Goal: Task Accomplishment & Management: Manage account settings

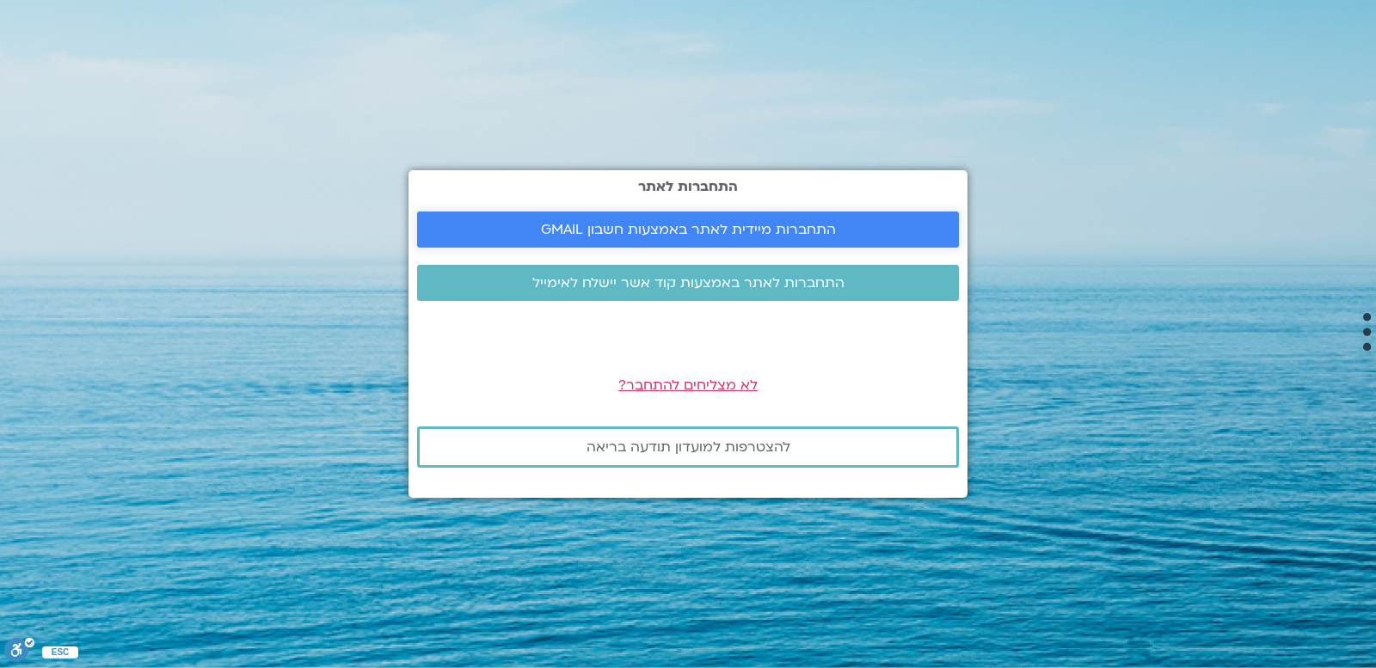
click at [669, 232] on span "התחברות מיידית לאתר באמצעות חשבון GMAIL" at bounding box center [688, 229] width 295 height 15
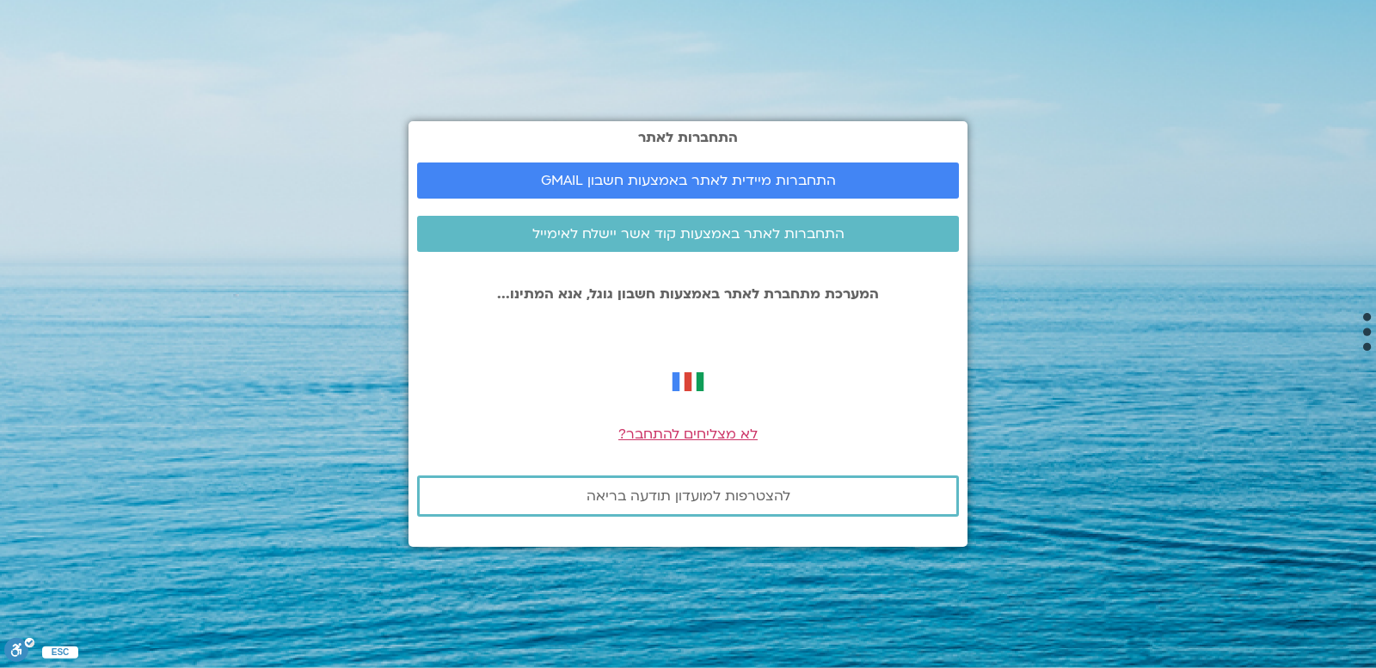
drag, startPoint x: 1159, startPoint y: 639, endPoint x: 1099, endPoint y: 588, distance: 78.1
click at [1141, 624] on section "התחברות לאתר התחברות מיידית לאתר באמצעות חשבון GMAIL התחברות לאתר באמצעות קוד א…" at bounding box center [688, 334] width 1376 height 668
click at [821, 237] on span "התחברות לאתר באמצעות קוד אשר יישלח לאימייל" at bounding box center [689, 233] width 312 height 15
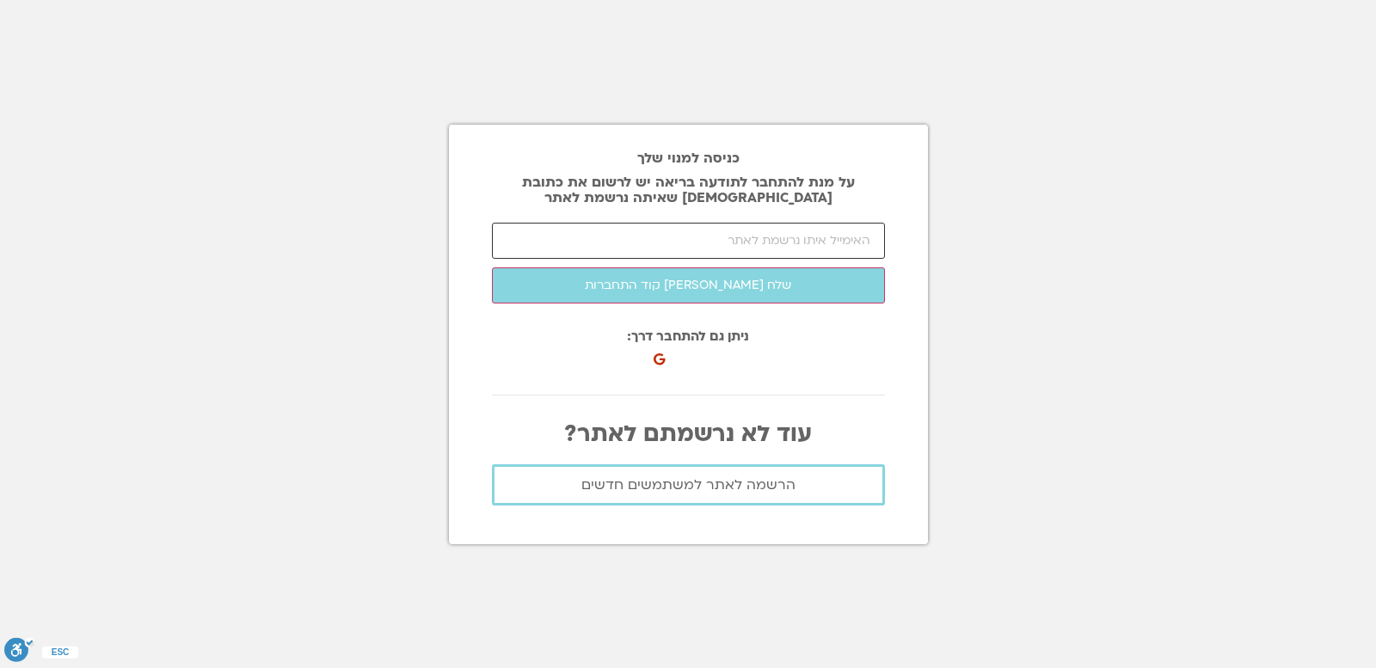
click at [812, 243] on input "email" at bounding box center [688, 241] width 393 height 36
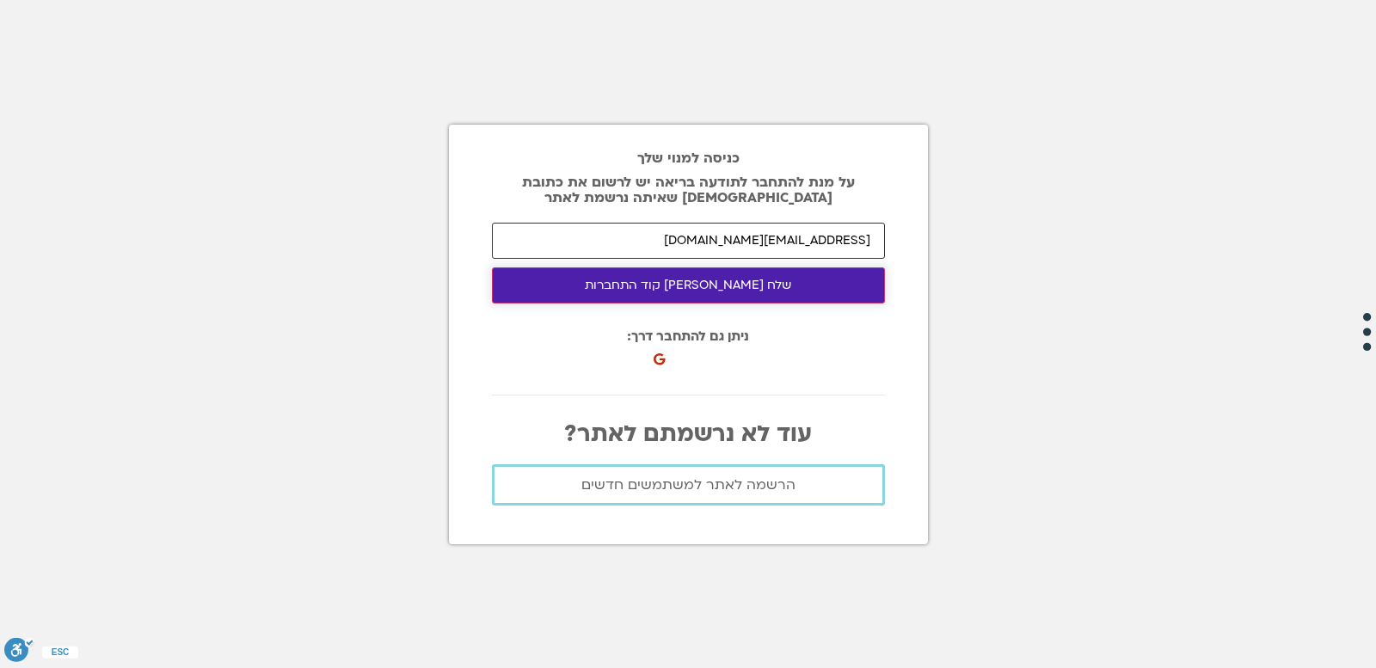
type input "[EMAIL_ADDRESS][DOMAIN_NAME]"
click at [793, 286] on button "שלח [PERSON_NAME] קוד התחברות" at bounding box center [688, 286] width 393 height 36
click at [791, 280] on button "שלח [PERSON_NAME] קוד התחברות" at bounding box center [688, 286] width 393 height 36
click at [748, 286] on button "שלח [PERSON_NAME] קוד התחברות" at bounding box center [688, 286] width 393 height 36
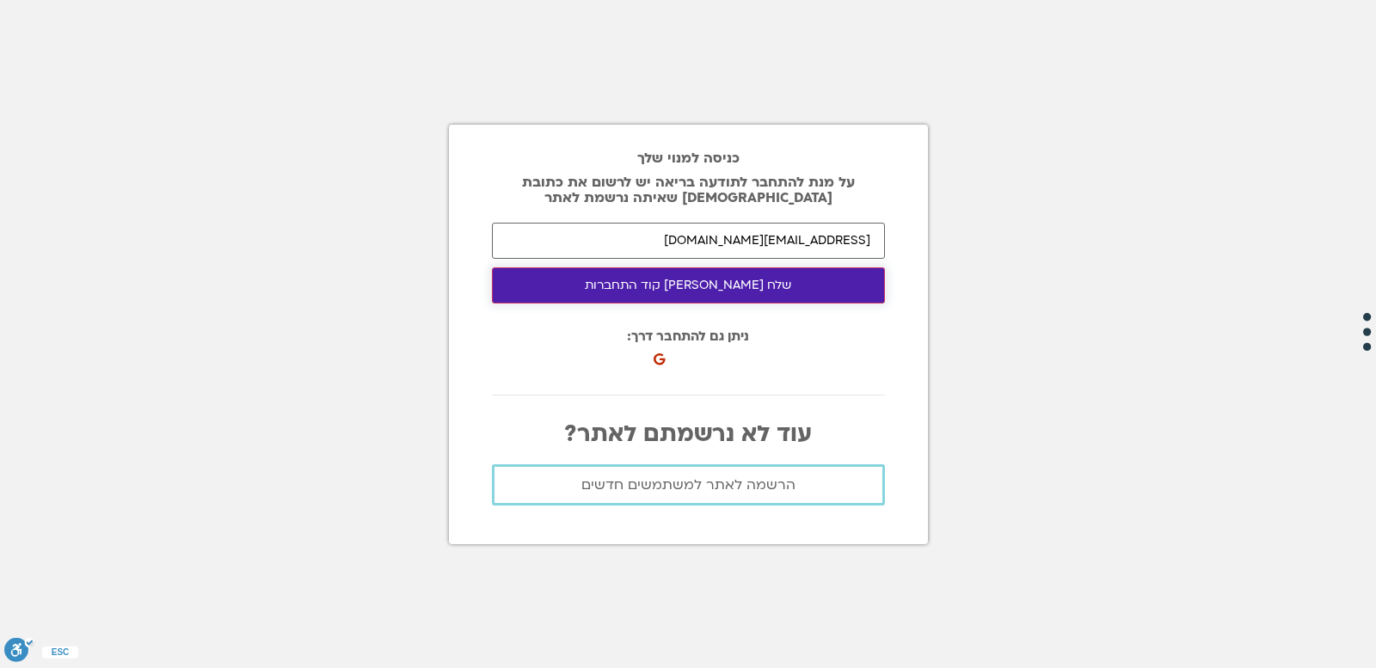
click at [748, 286] on button "שלח [PERSON_NAME] קוד התחברות" at bounding box center [688, 286] width 393 height 36
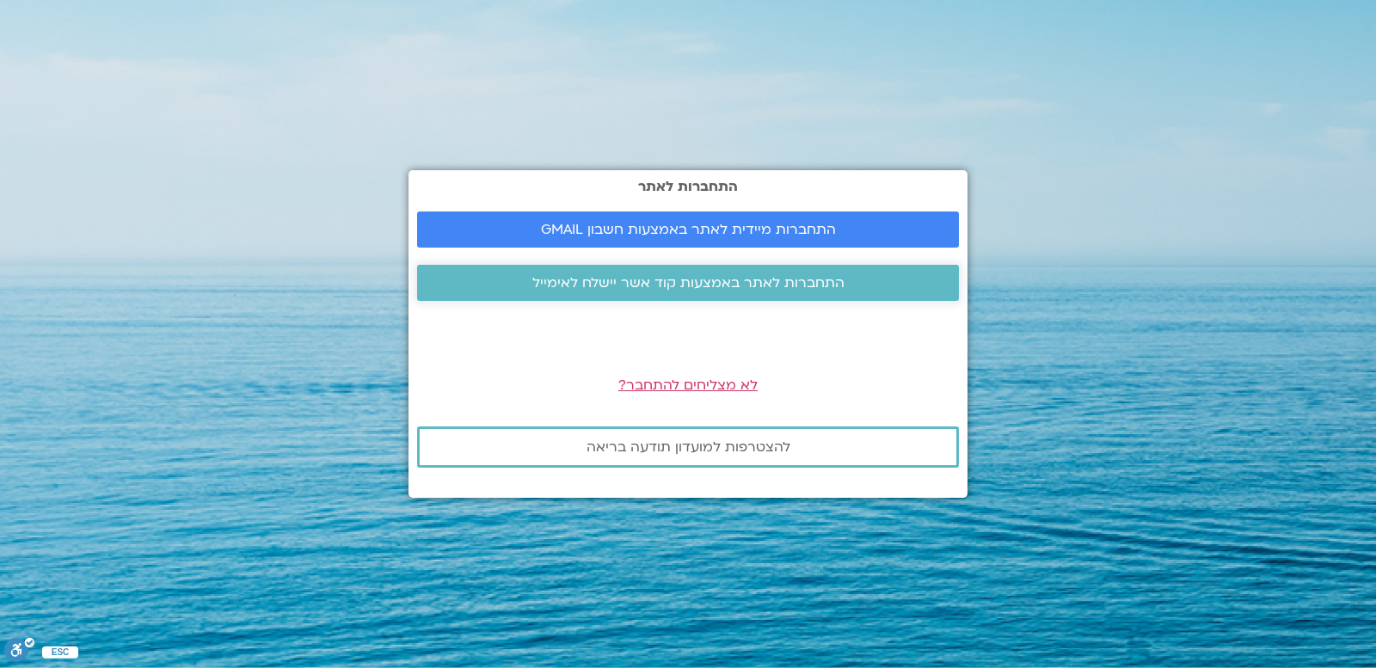
click at [642, 299] on link "התחברות לאתר באמצעות קוד אשר יישלח לאימייל" at bounding box center [688, 283] width 542 height 36
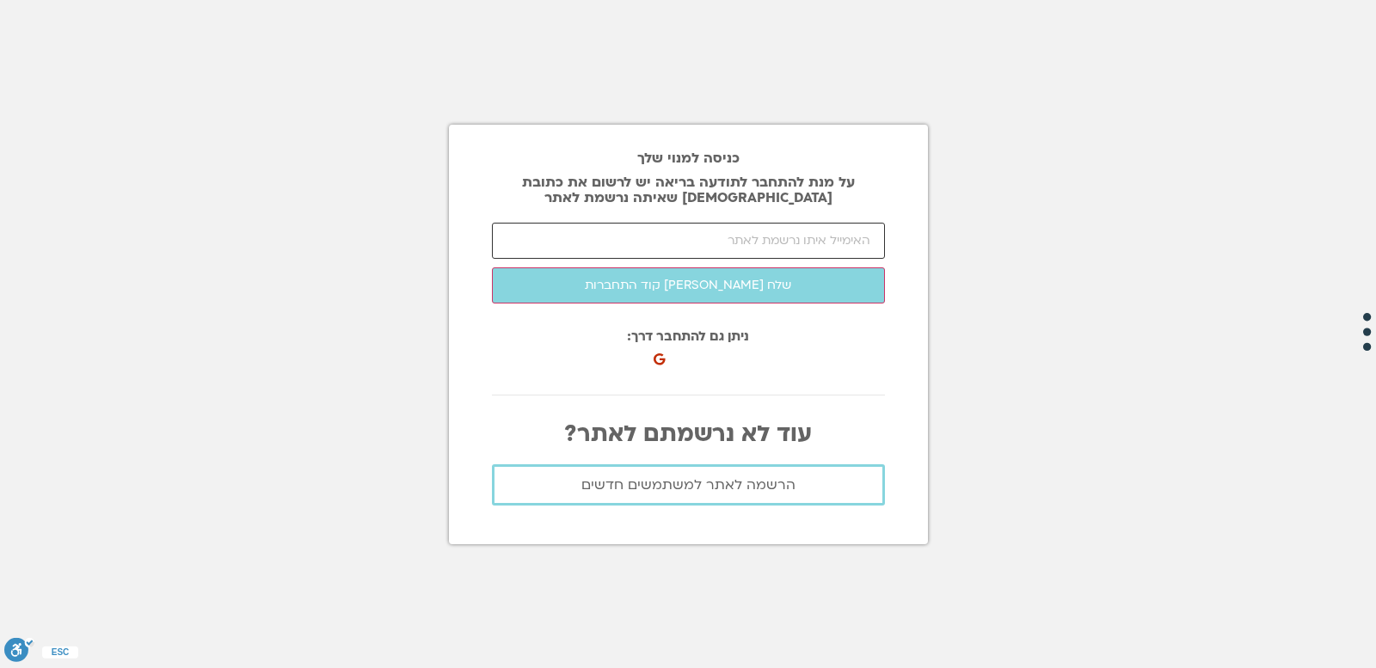
paste input "[EMAIL_ADDRESS][DOMAIN_NAME]"
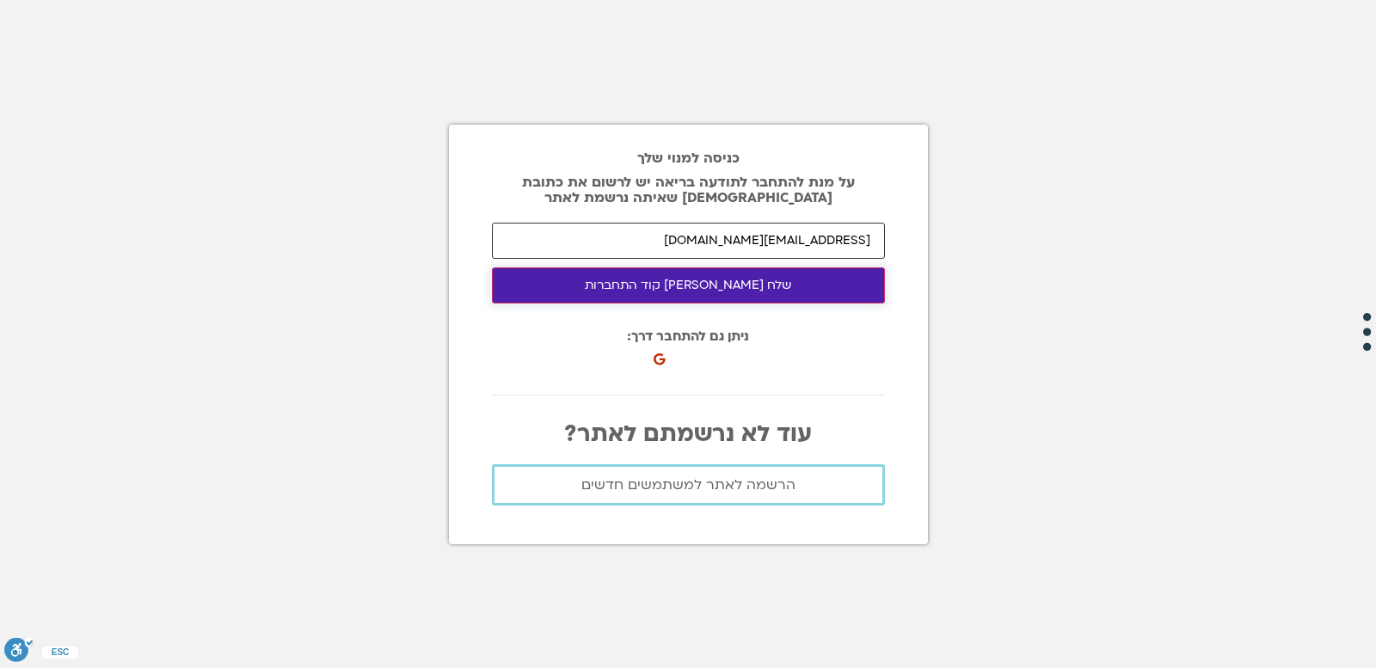
type input "MRNRBNW@GMAIL.COM"
click at [735, 280] on button "שלח לי קוד התחברות" at bounding box center [688, 286] width 393 height 36
click at [718, 292] on button "שלח [PERSON_NAME] קוד התחברות" at bounding box center [688, 286] width 393 height 36
